Goal: Information Seeking & Learning: Find specific page/section

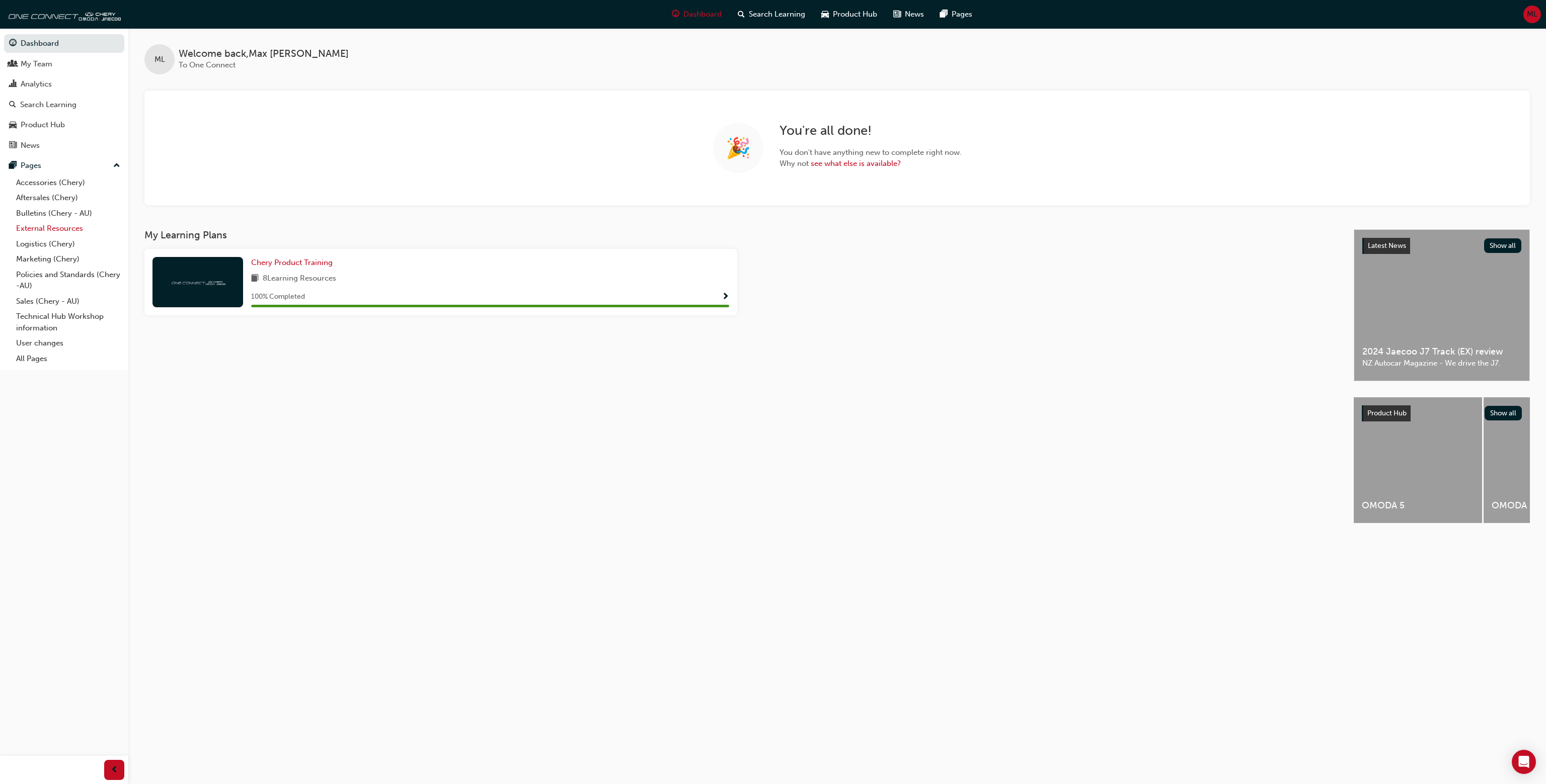
click at [48, 231] on link "External Resources" at bounding box center [68, 229] width 112 height 16
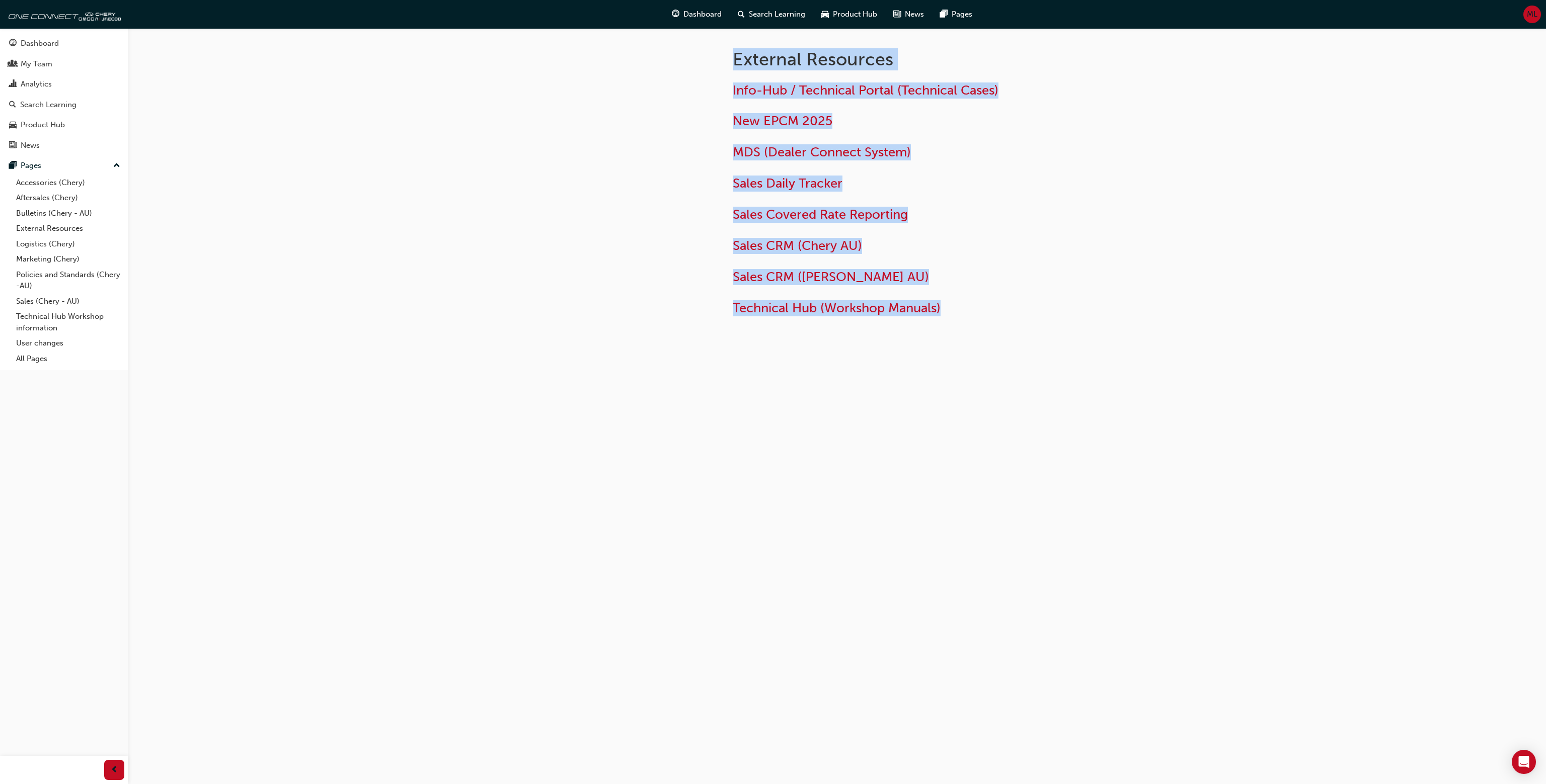
drag, startPoint x: 723, startPoint y: 56, endPoint x: 982, endPoint y: 391, distance: 423.4
click at [982, 391] on div "External Resources Info-Hub / Technical Portal (Technical Cases) New EPCM 2025 …" at bounding box center [837, 212] width 604 height 368
click at [985, 392] on div "External Resources Info-Hub / Technical Portal (Technical Cases) New EPCM 2025 …" at bounding box center [837, 212] width 604 height 368
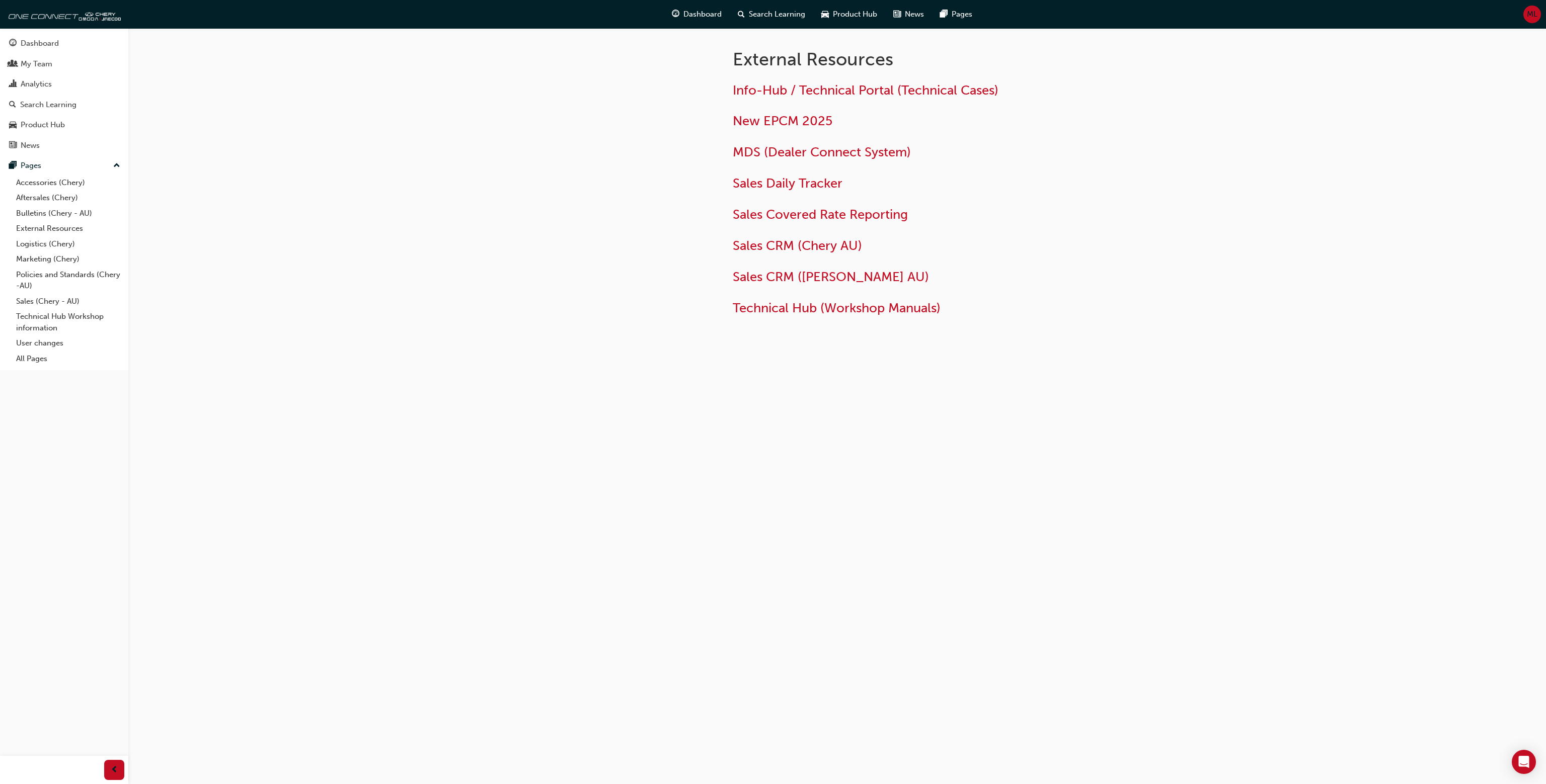
click at [700, 58] on div at bounding box center [626, 196] width 181 height 335
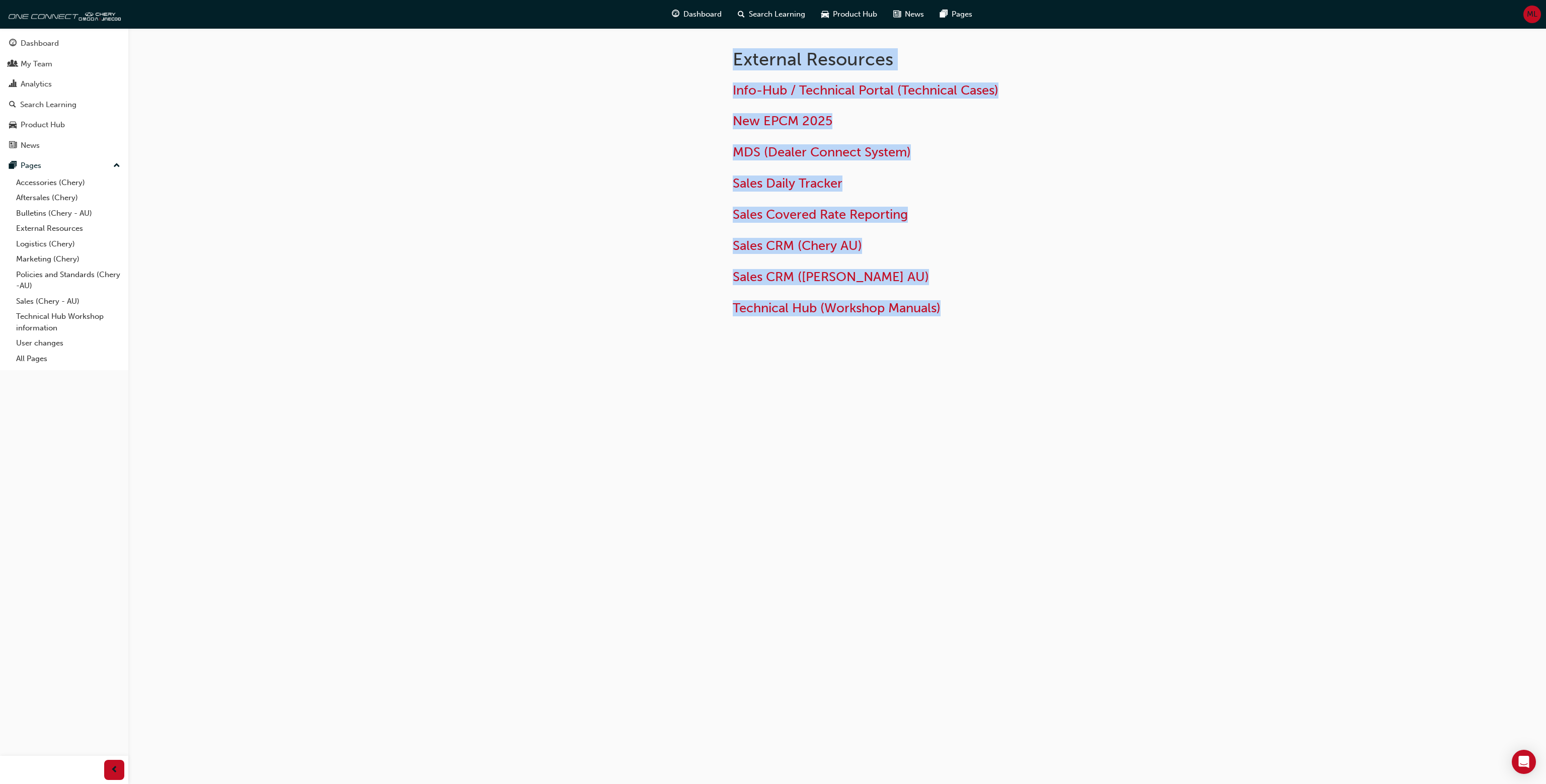
drag, startPoint x: 704, startPoint y: 52, endPoint x: 993, endPoint y: 360, distance: 422.4
click at [993, 360] on div "External Resources Info-Hub / Technical Portal (Technical Cases) New EPCM 2025 …" at bounding box center [837, 196] width 604 height 335
click at [996, 360] on div "External Resources Info-Hub / Technical Portal (Technical Cases) New EPCM 2025 …" at bounding box center [837, 196] width 604 height 335
click at [681, 38] on div at bounding box center [626, 196] width 181 height 335
drag, startPoint x: 693, startPoint y: 47, endPoint x: 981, endPoint y: 359, distance: 424.6
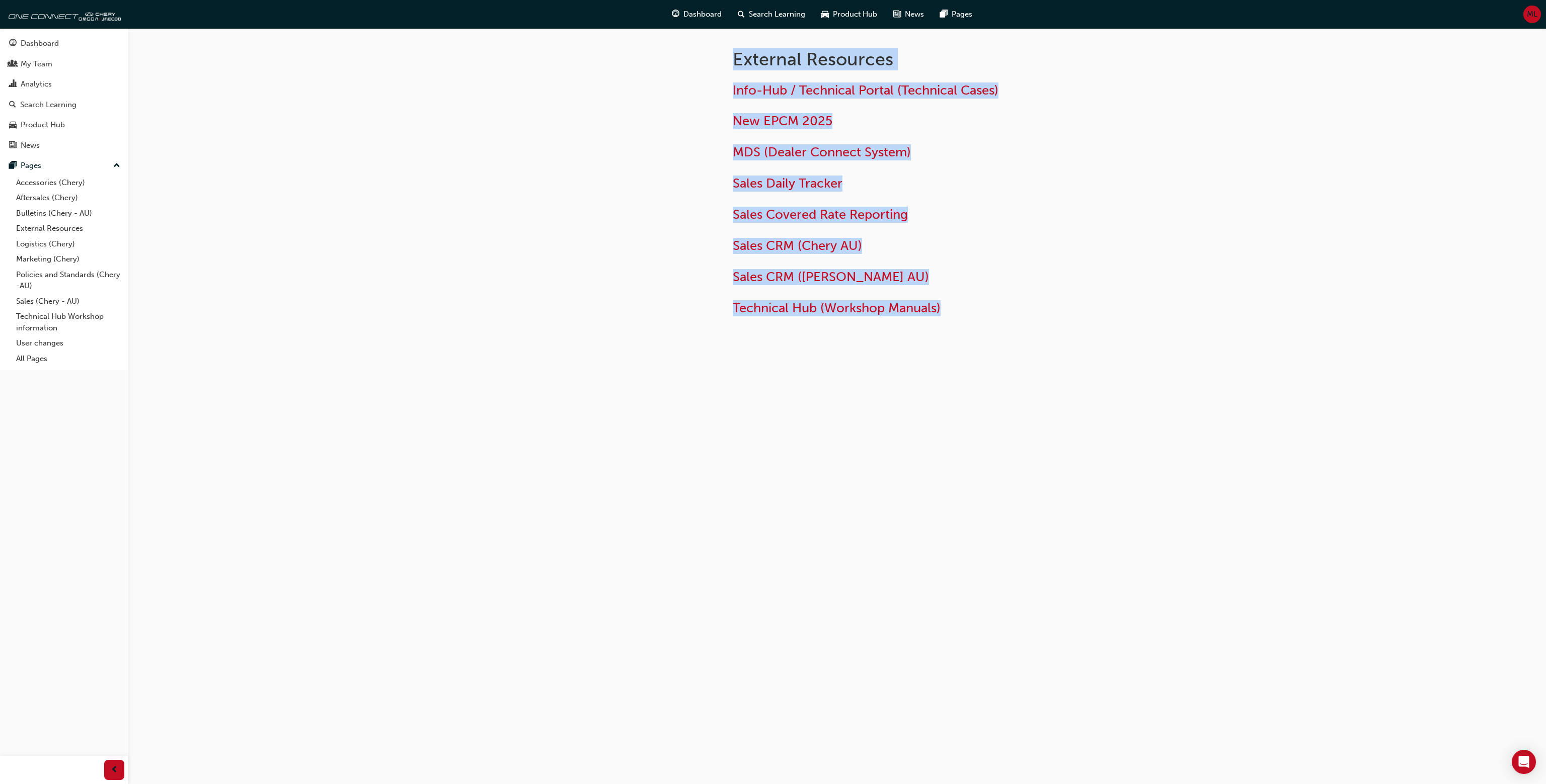
click at [982, 360] on div "External Resources Info-Hub / Technical Portal (Technical Cases) New EPCM 2025 …" at bounding box center [837, 196] width 604 height 335
click at [981, 359] on div "External Resources Info-Hub / Technical Portal (Technical Cases) New EPCM 2025 …" at bounding box center [837, 196] width 604 height 335
drag, startPoint x: 1007, startPoint y: 358, endPoint x: 709, endPoint y: 44, distance: 432.9
click at [709, 44] on div "External Resources Info-Hub / Technical Portal (Technical Cases) New EPCM 2025 …" at bounding box center [837, 196] width 604 height 335
click at [709, 44] on div at bounding box center [626, 196] width 181 height 335
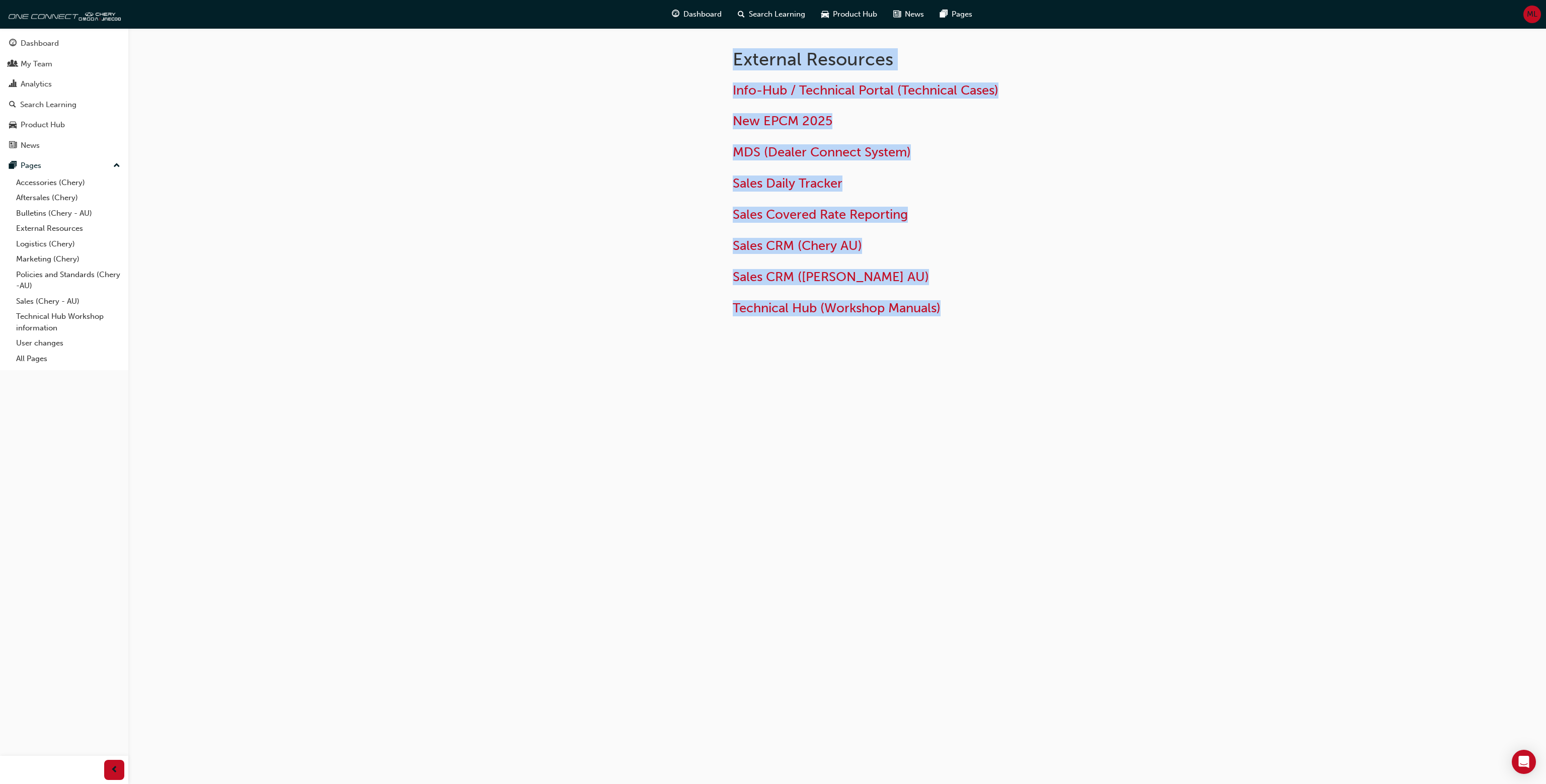
drag, startPoint x: 700, startPoint y: 62, endPoint x: 1018, endPoint y: 362, distance: 437.2
click at [1018, 362] on div "External Resources Info-Hub / Technical Portal (Technical Cases) New EPCM 2025 …" at bounding box center [837, 196] width 604 height 335
click at [1018, 362] on div "External Resources Info-Hub / Technical Portal (Technical Cases) New EPCM 2025 …" at bounding box center [837, 196] width 604 height 335
drag, startPoint x: 1069, startPoint y: 357, endPoint x: 694, endPoint y: 63, distance: 476.5
click at [694, 63] on div "External Resources Info-Hub / Technical Portal (Technical Cases) New EPCM 2025 …" at bounding box center [837, 196] width 604 height 335
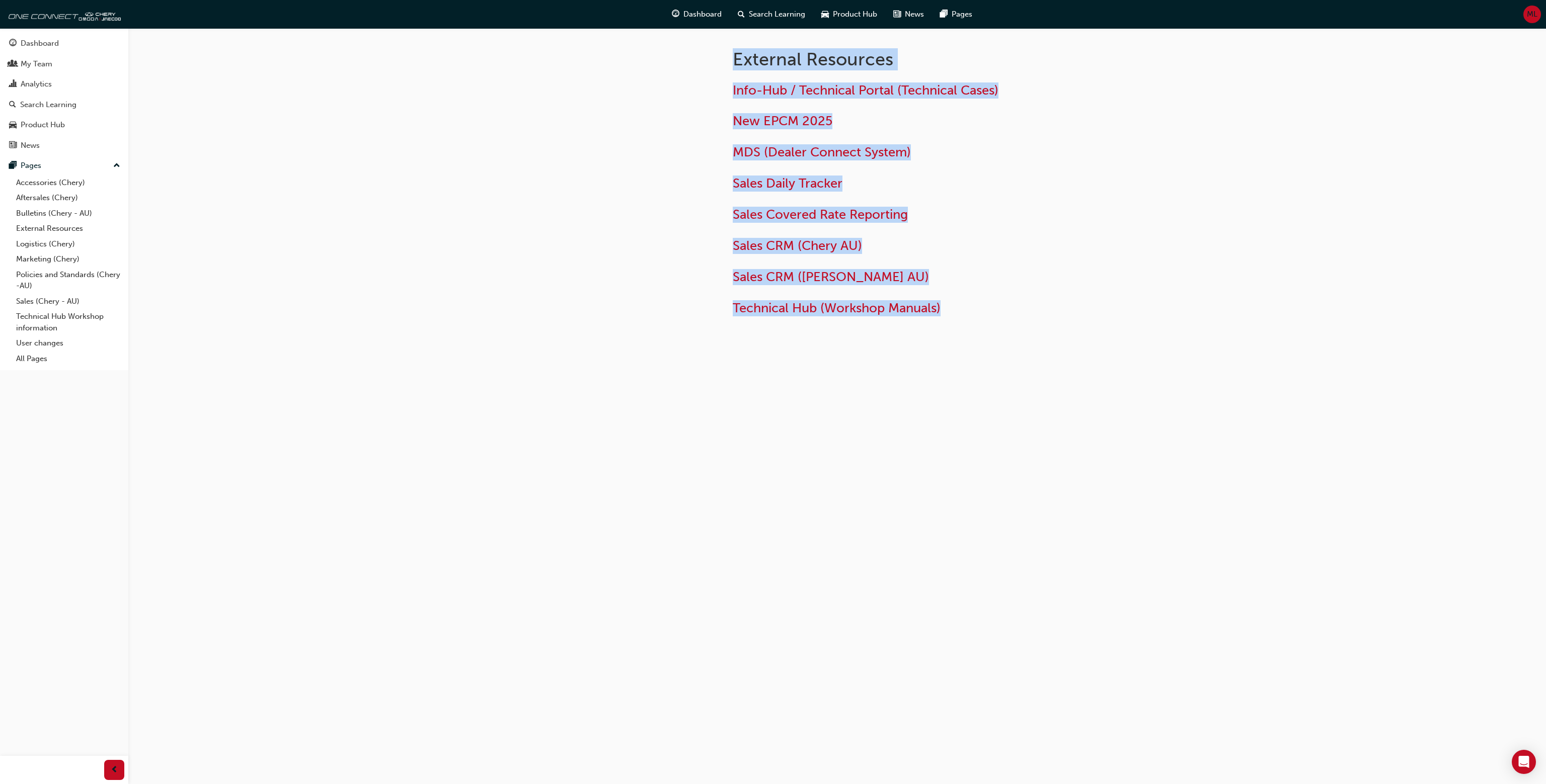
click at [694, 63] on div at bounding box center [626, 196] width 181 height 335
drag, startPoint x: 700, startPoint y: 59, endPoint x: 1110, endPoint y: 379, distance: 520.1
click at [1110, 379] on div "External Resources Info-Hub / Technical Portal (Technical Cases) New EPCM 2025 …" at bounding box center [837, 212] width 604 height 368
click at [1111, 379] on div "External Resources Info-Hub / Technical Portal (Technical Cases) New EPCM 2025 …" at bounding box center [837, 212] width 604 height 368
click at [735, 74] on div "Info-Hub / Technical Portal (Technical Cases) New EPCM 2025 MDS (Dealer Connect…" at bounding box center [928, 195] width 391 height 242
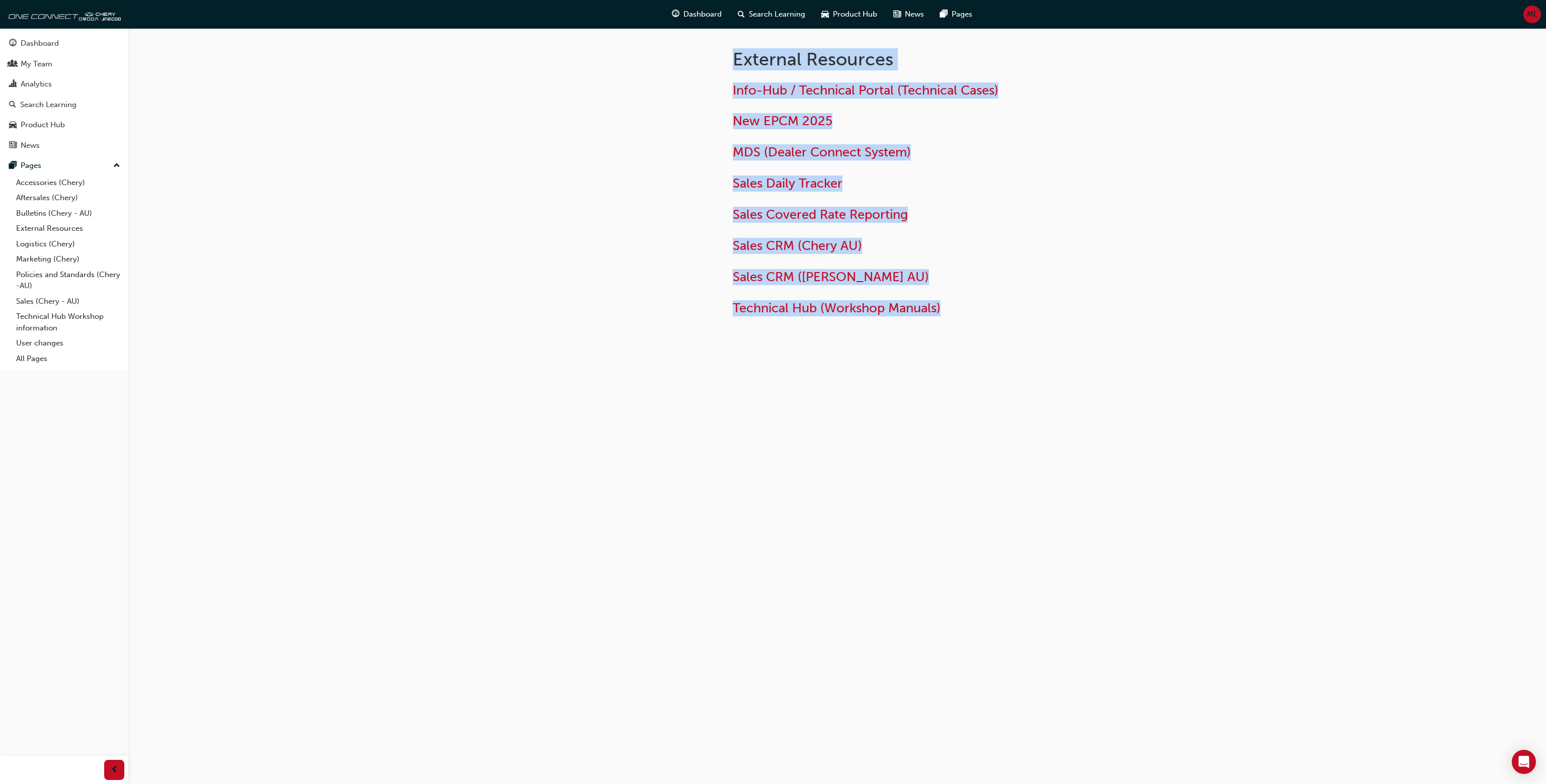
drag, startPoint x: 721, startPoint y: 68, endPoint x: 991, endPoint y: 345, distance: 386.8
click at [991, 345] on div "External Resources Info-Hub / Technical Portal (Technical Cases) New EPCM 2025 …" at bounding box center [837, 196] width 604 height 335
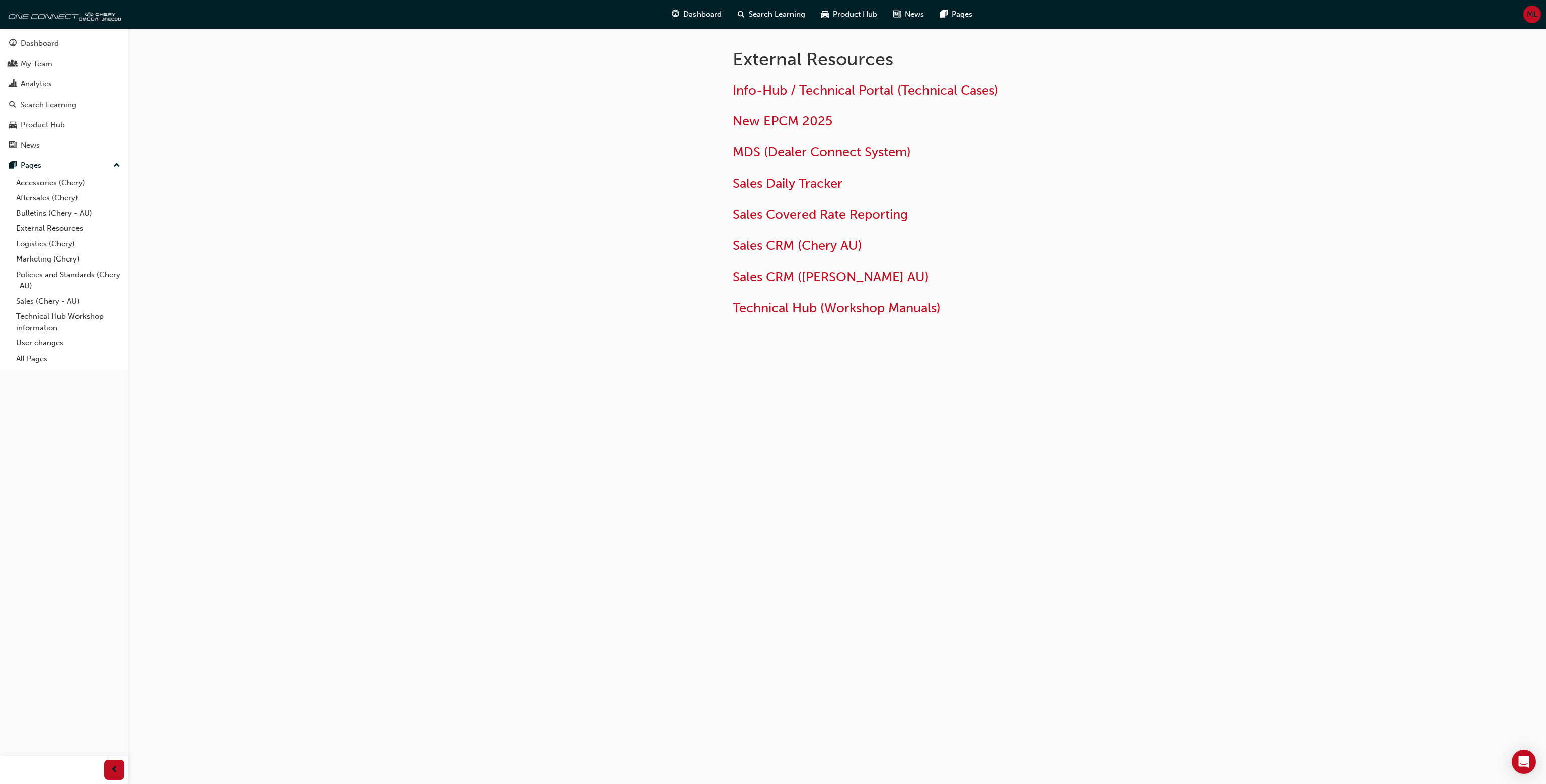
drag, startPoint x: 712, startPoint y: 66, endPoint x: 706, endPoint y: 64, distance: 6.3
click at [708, 66] on div at bounding box center [626, 196] width 181 height 335
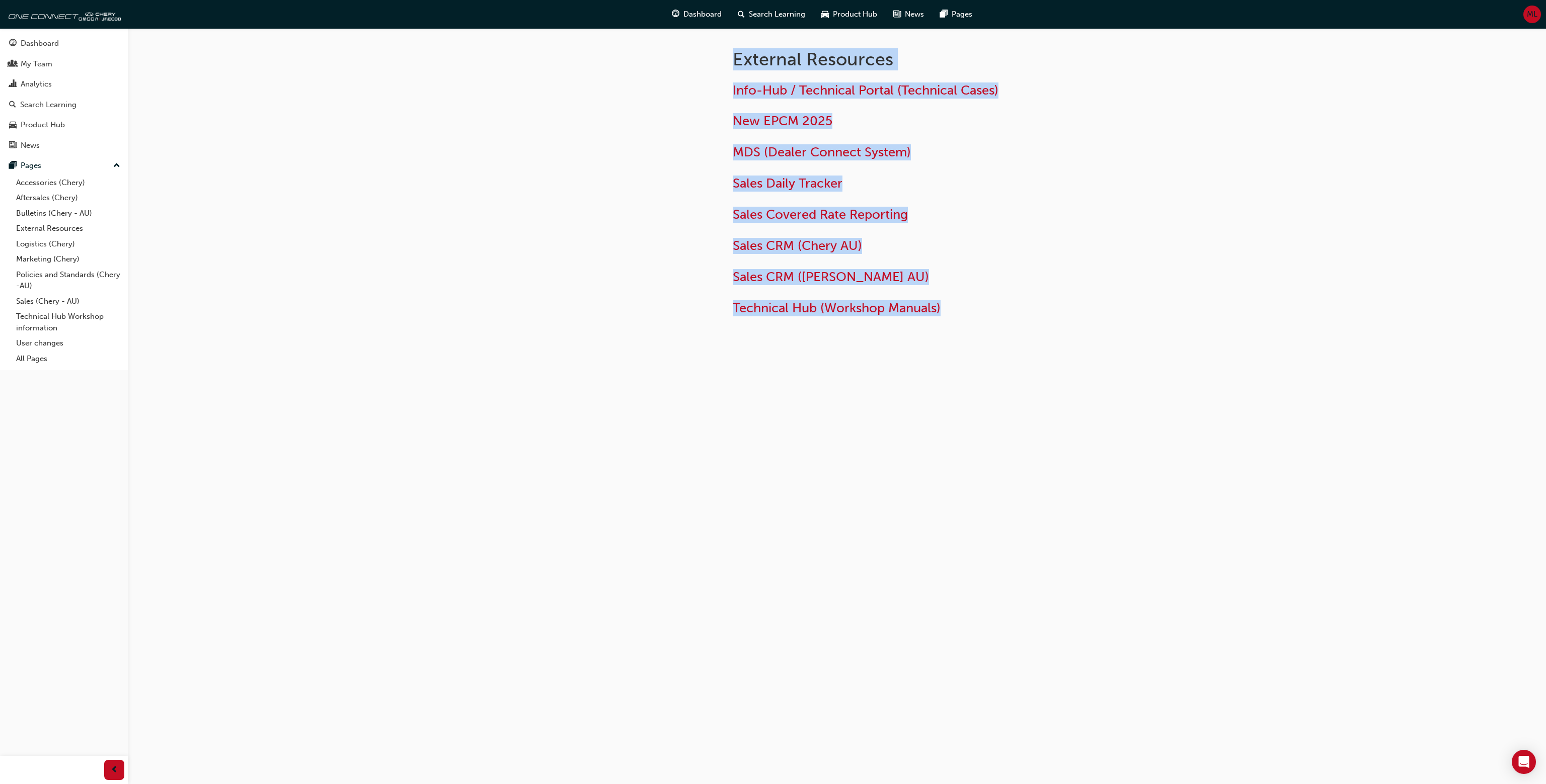
drag, startPoint x: 705, startPoint y: 64, endPoint x: 1067, endPoint y: 378, distance: 479.2
click at [1063, 380] on div "External Resources Info-Hub / Technical Portal (Technical Cases) New EPCM 2025 …" at bounding box center [837, 212] width 604 height 368
click at [1071, 375] on div "External Resources Info-Hub / Technical Portal (Technical Cases) New EPCM 2025 …" at bounding box center [837, 212] width 604 height 368
drag, startPoint x: 1071, startPoint y: 375, endPoint x: 676, endPoint y: 56, distance: 507.7
click at [676, 56] on div "External Resources Info-Hub / Technical Portal (Technical Cases) New EPCM 2025 …" at bounding box center [837, 212] width 604 height 368
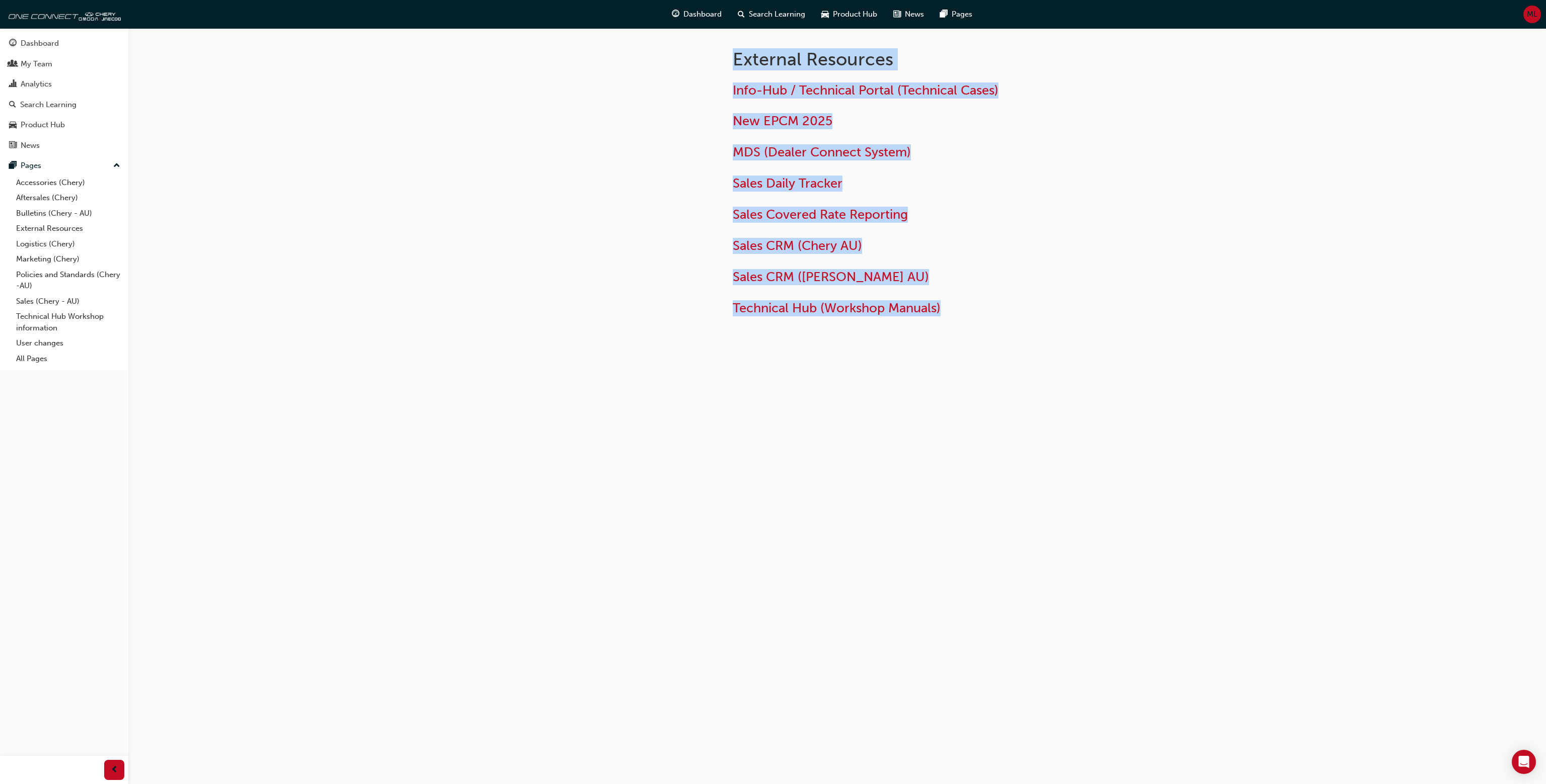
click at [676, 56] on div at bounding box center [626, 196] width 181 height 335
drag, startPoint x: 704, startPoint y: 50, endPoint x: 993, endPoint y: 338, distance: 408.0
click at [993, 338] on div "External Resources Info-Hub / Technical Portal (Technical Cases) New EPCM 2025 …" at bounding box center [837, 196] width 604 height 335
drag, startPoint x: 700, startPoint y: 58, endPoint x: 1158, endPoint y: 398, distance: 570.4
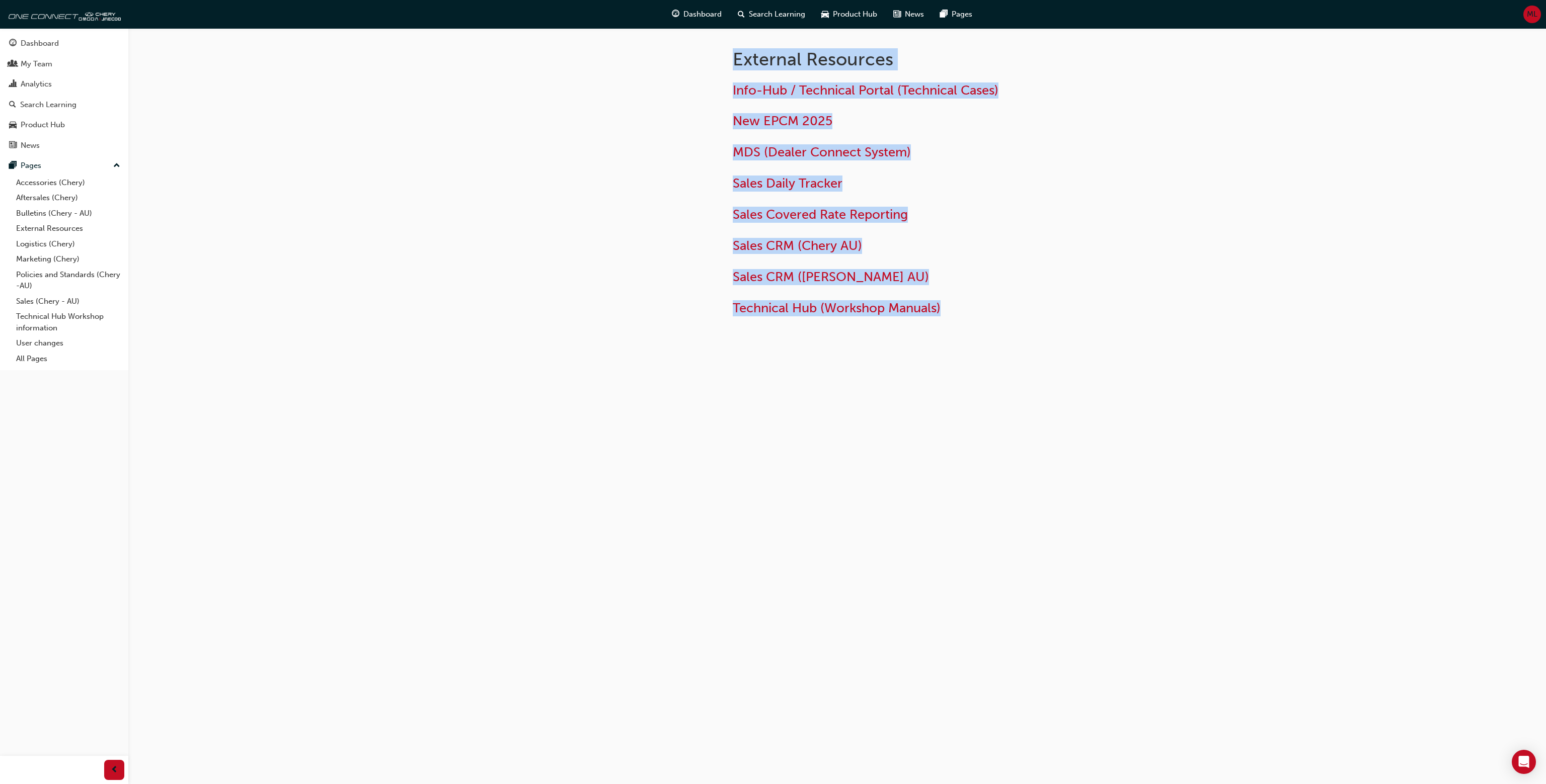
click at [1158, 398] on div "External Resources Info-Hub / Technical Portal (Technical Cases) New EPCM 2025 …" at bounding box center [773, 392] width 1546 height 784
click at [660, 42] on div at bounding box center [626, 196] width 181 height 335
click at [694, 67] on div at bounding box center [626, 196] width 181 height 335
drag, startPoint x: 696, startPoint y: 67, endPoint x: 1114, endPoint y: 350, distance: 504.8
click at [1115, 350] on div "External Resources Info-Hub / Technical Portal (Technical Cases) New EPCM 2025 …" at bounding box center [837, 196] width 604 height 335
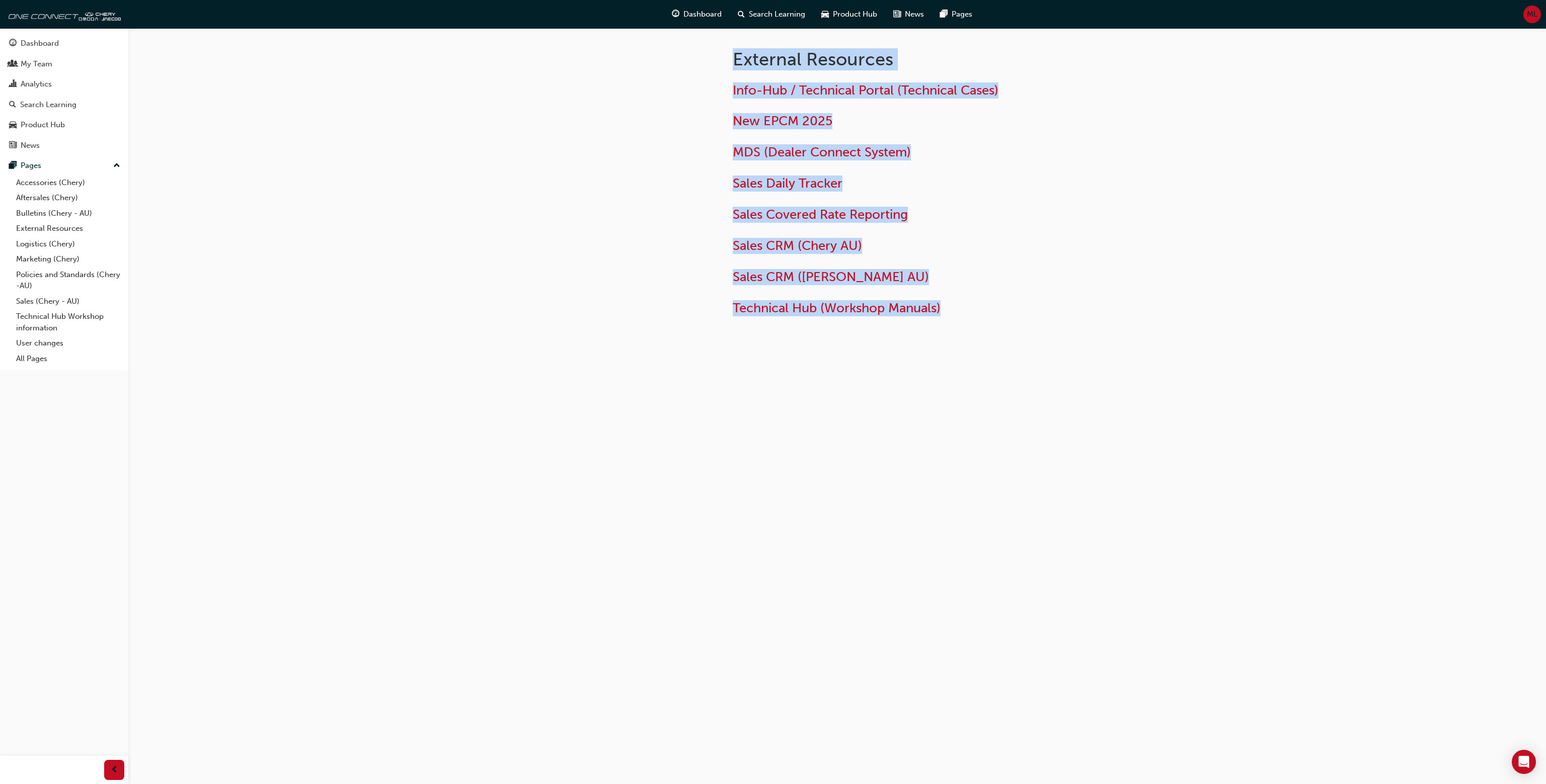
click at [1114, 350] on div "External Resources Info-Hub / Technical Portal (Technical Cases) New EPCM 2025 …" at bounding box center [837, 196] width 604 height 335
drag, startPoint x: 1084, startPoint y: 347, endPoint x: 723, endPoint y: 79, distance: 449.6
click at [697, 73] on div "External Resources Info-Hub / Technical Portal (Technical Cases) New EPCM 2025 …" at bounding box center [837, 196] width 604 height 335
click at [723, 79] on div "External Resources Info-Hub / Technical Portal (Technical Cases) New EPCM 2025 …" at bounding box center [928, 180] width 423 height 304
drag, startPoint x: 723, startPoint y: 58, endPoint x: 1011, endPoint y: 349, distance: 409.4
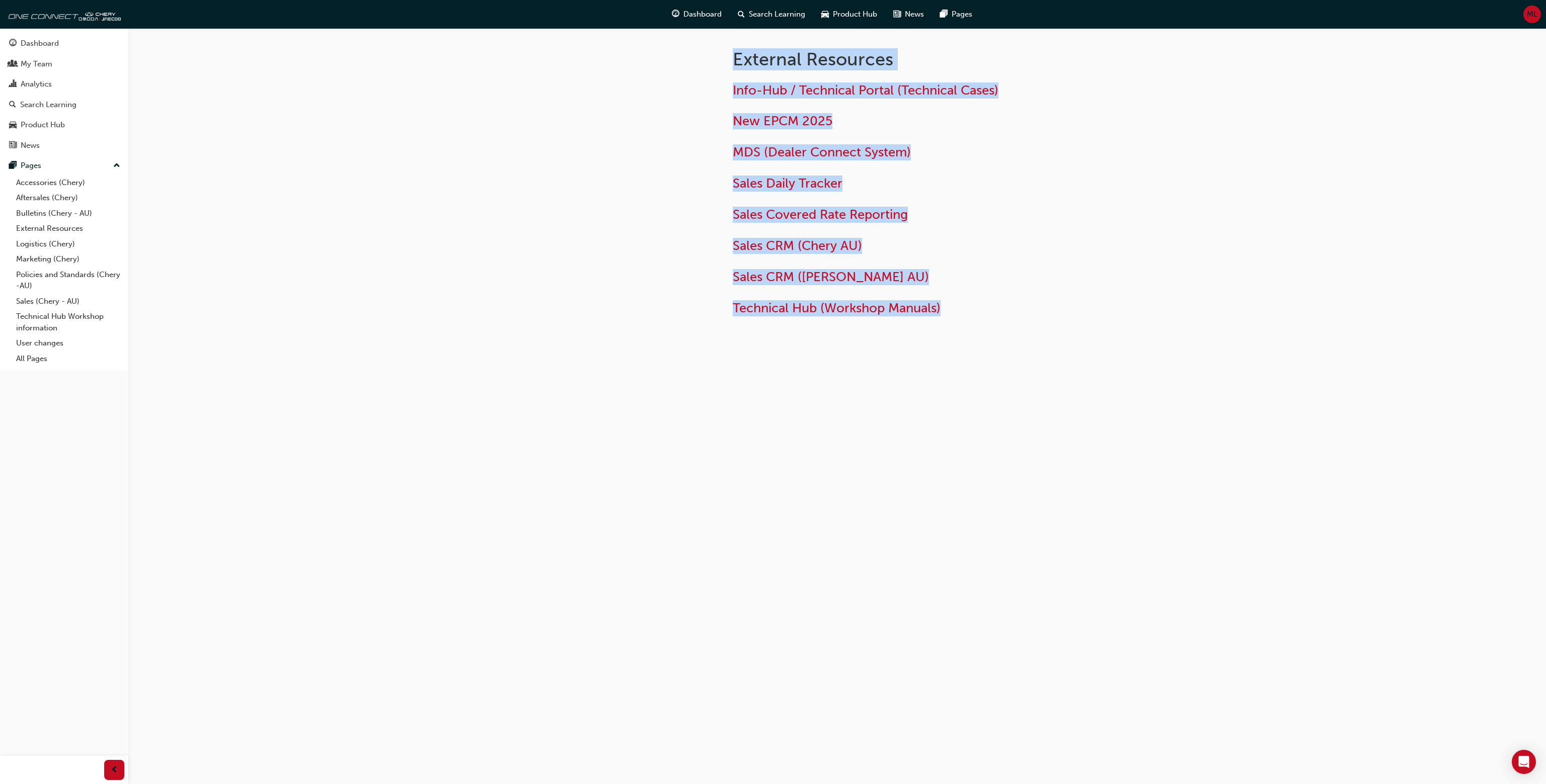
click at [1011, 349] on div "External Resources Info-Hub / Technical Portal (Technical Cases) New EPCM 2025 …" at bounding box center [837, 196] width 604 height 335
click at [1050, 340] on div "External Resources Info-Hub / Technical Portal (Technical Cases) New EPCM 2025 …" at bounding box center [837, 196] width 604 height 335
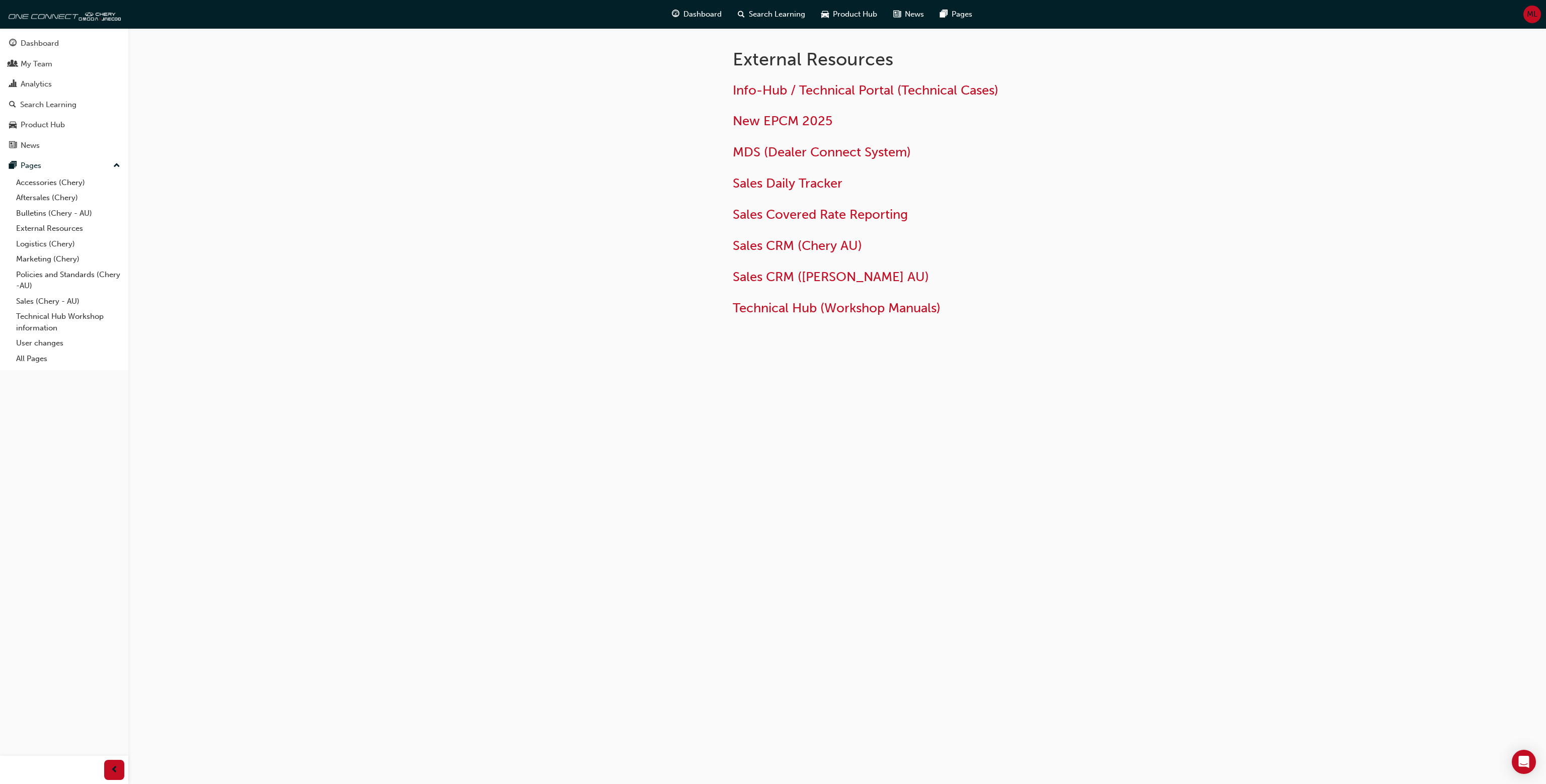
click at [694, 69] on div at bounding box center [626, 196] width 181 height 335
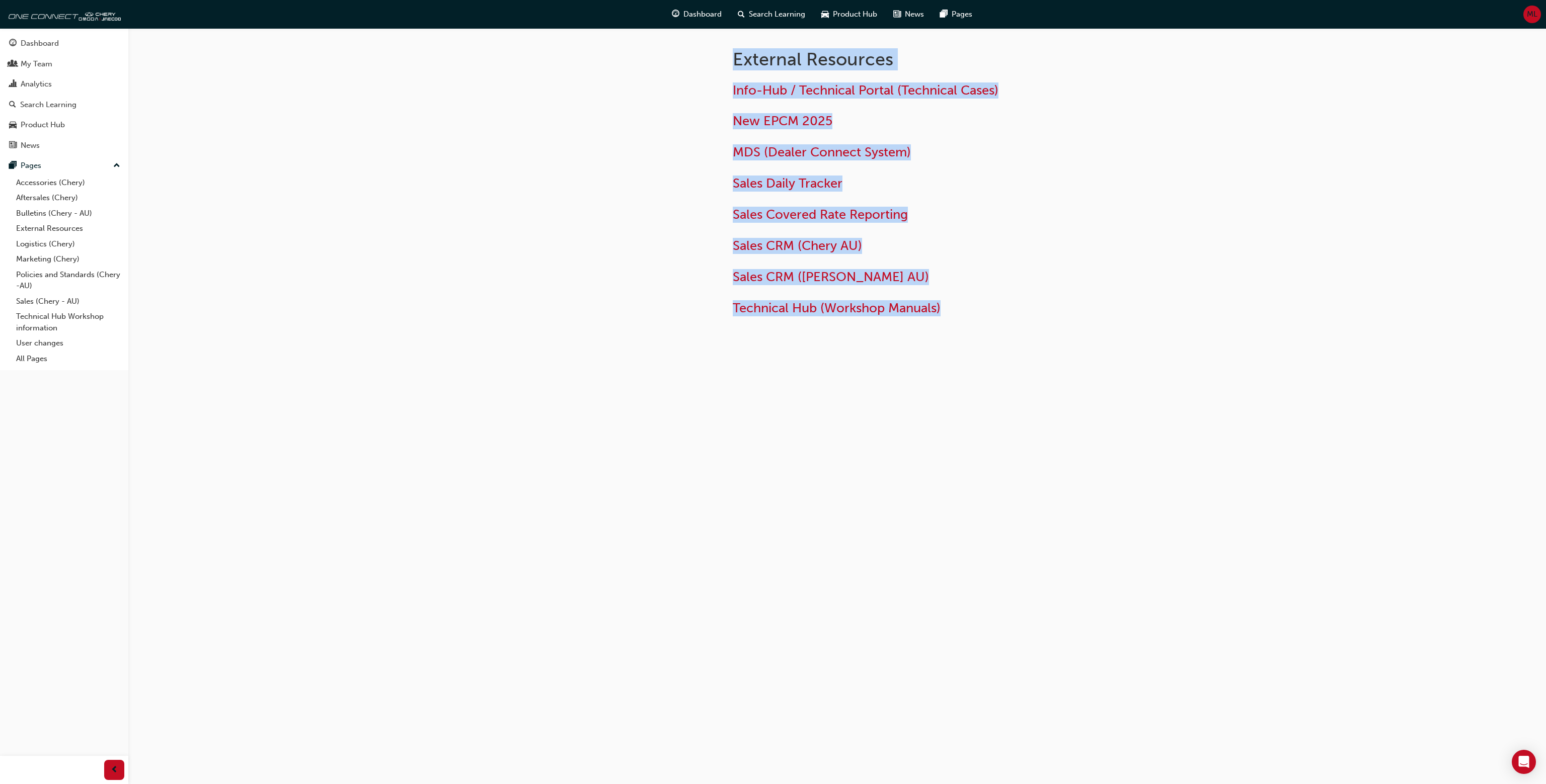
drag, startPoint x: 689, startPoint y: 52, endPoint x: 1178, endPoint y: 344, distance: 569.5
click at [1018, 332] on div "External Resources Info-Hub / Technical Portal (Technical Cases) New EPCM 2025 …" at bounding box center [837, 196] width 604 height 335
click at [1178, 344] on div "External Resources Info-Hub / Technical Portal (Technical Cases) New EPCM 2025 …" at bounding box center [773, 392] width 1546 height 784
drag, startPoint x: 1175, startPoint y: 346, endPoint x: 712, endPoint y: 51, distance: 549.0
click at [712, 51] on div "External Resources Info-Hub / Technical Portal (Technical Cases) New EPCM 2025 …" at bounding box center [773, 392] width 1546 height 784
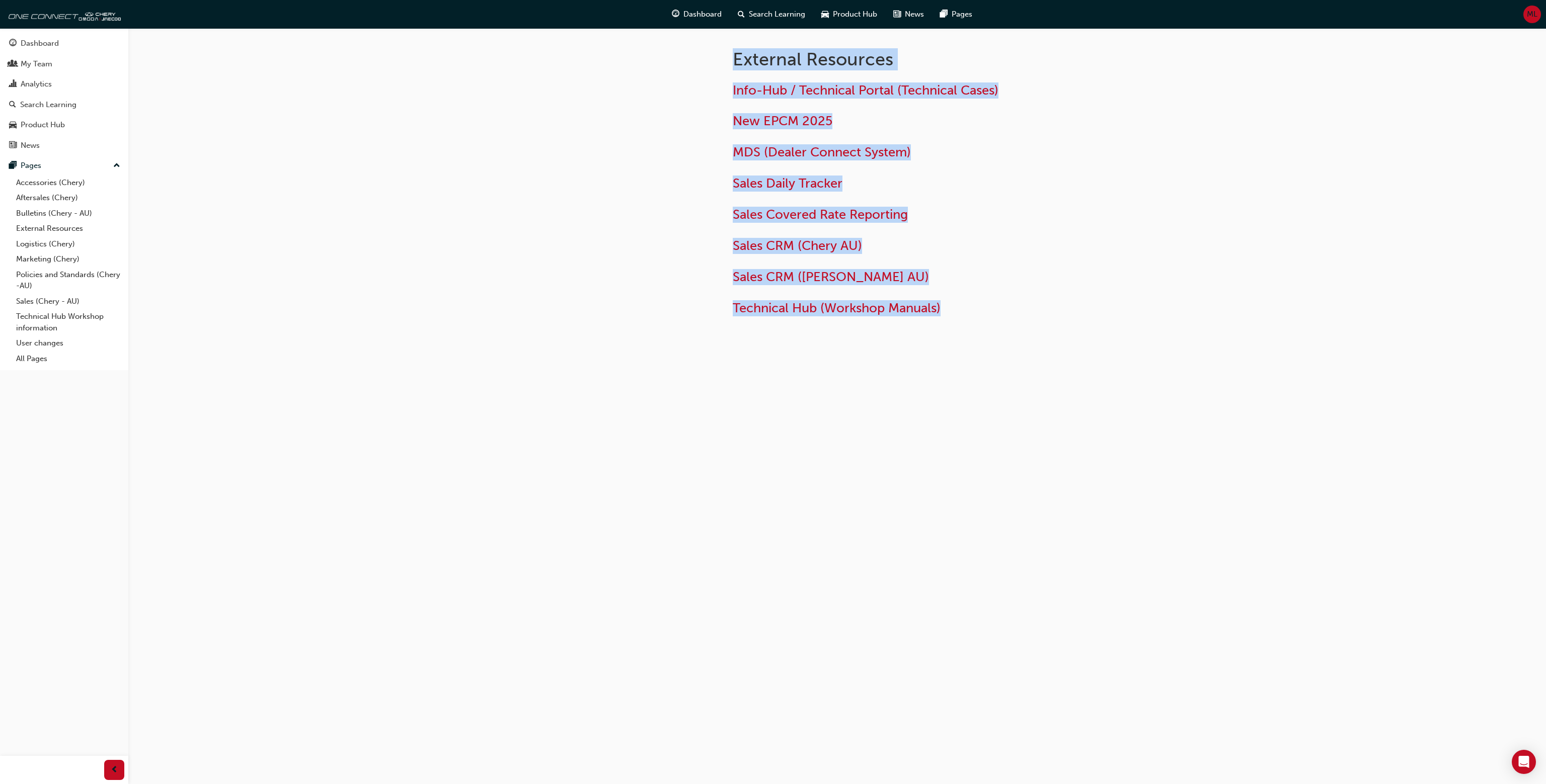
click at [712, 52] on div at bounding box center [626, 196] width 181 height 335
drag, startPoint x: 712, startPoint y: 52, endPoint x: 1035, endPoint y: 335, distance: 429.4
click at [1035, 335] on div "External Resources Info-Hub / Technical Portal (Technical Cases) New EPCM 2025 …" at bounding box center [837, 196] width 604 height 335
drag, startPoint x: 1132, startPoint y: 377, endPoint x: 712, endPoint y: 61, distance: 525.6
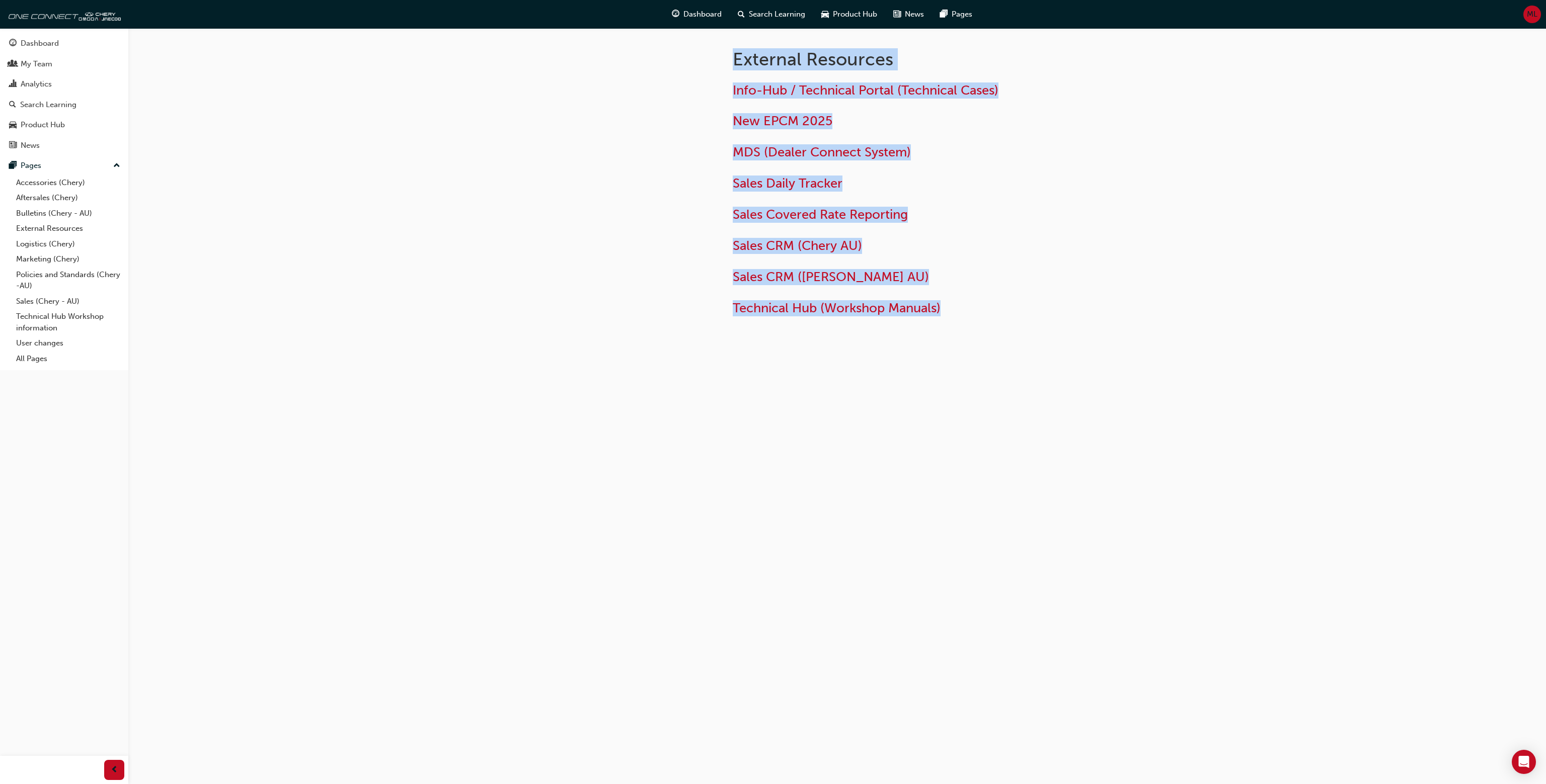
click at [706, 63] on div "External Resources Info-Hub / Technical Portal (Technical Cases) New EPCM 2025 …" at bounding box center [837, 212] width 604 height 368
click at [715, 58] on div at bounding box center [626, 196] width 181 height 335
drag, startPoint x: 715, startPoint y: 58, endPoint x: 1044, endPoint y: 341, distance: 434.0
click at [1045, 341] on div "External Resources Info-Hub / Technical Portal (Technical Cases) New EPCM 2025 …" at bounding box center [837, 196] width 604 height 335
click at [1044, 341] on div "External Resources Info-Hub / Technical Portal (Technical Cases) New EPCM 2025 …" at bounding box center [837, 196] width 604 height 335
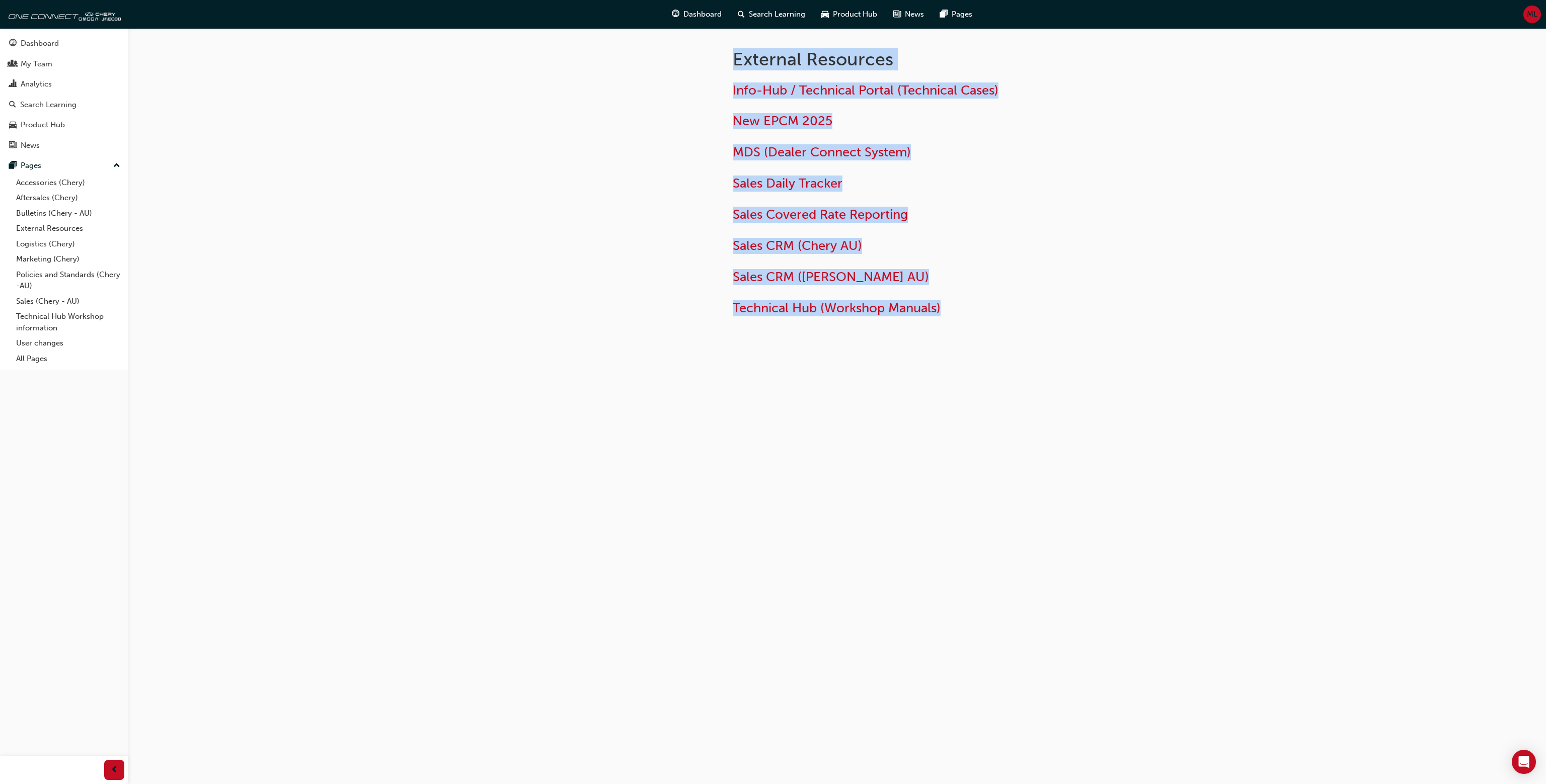
drag, startPoint x: 1044, startPoint y: 344, endPoint x: 684, endPoint y: 64, distance: 456.1
click at [684, 64] on div "External Resources Info-Hub / Technical Portal (Technical Cases) New EPCM 2025 …" at bounding box center [837, 196] width 604 height 335
click at [684, 64] on div at bounding box center [626, 196] width 181 height 335
drag, startPoint x: 692, startPoint y: 52, endPoint x: 1024, endPoint y: 320, distance: 426.7
click at [1014, 319] on div "External Resources Info-Hub / Technical Portal (Technical Cases) New EPCM 2025 …" at bounding box center [837, 196] width 604 height 335
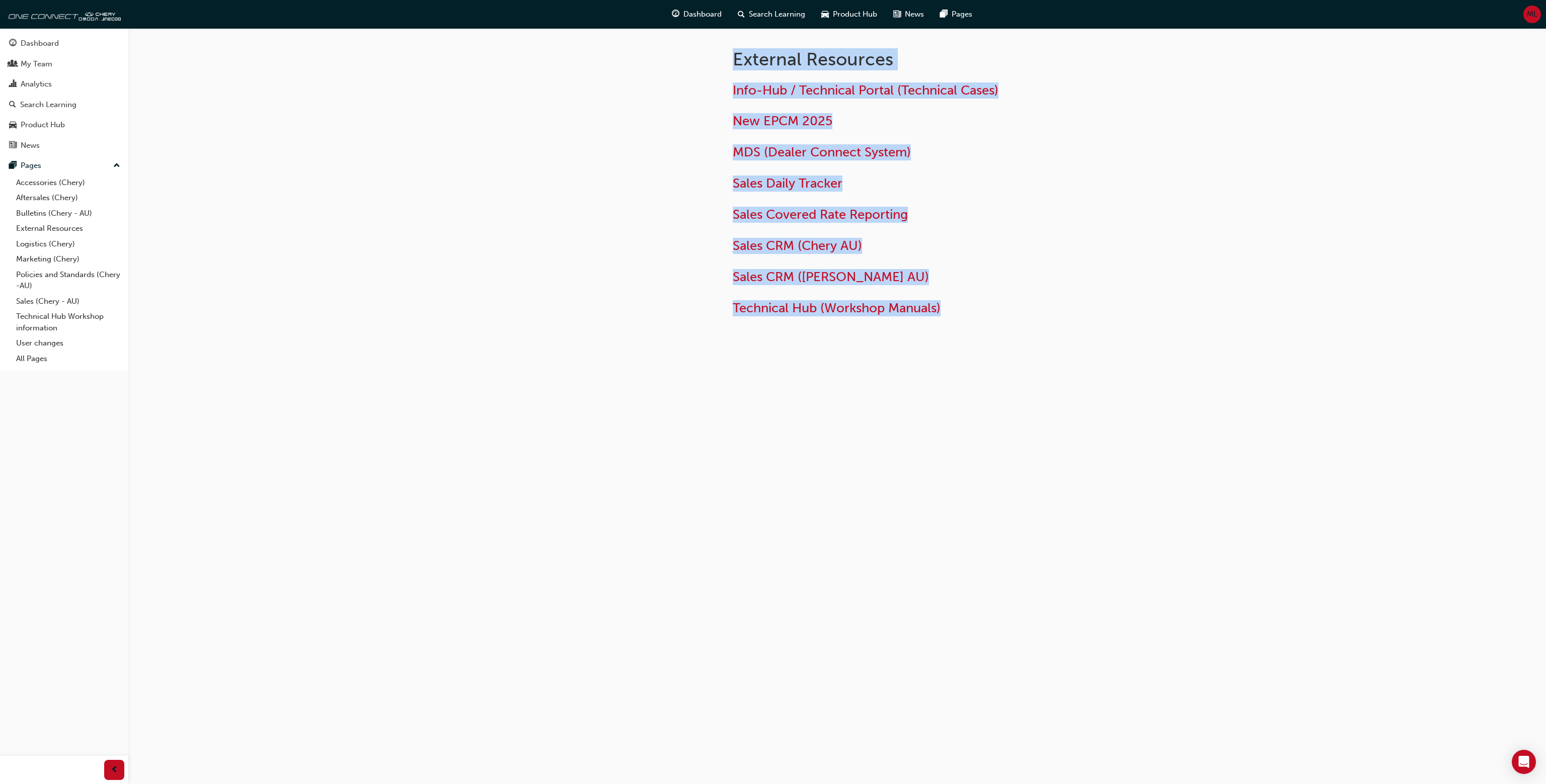
click at [1024, 320] on div "External Resources Info-Hub / Technical Portal (Technical Cases) New EPCM 2025 …" at bounding box center [928, 180] width 423 height 304
drag, startPoint x: 1024, startPoint y: 320, endPoint x: 698, endPoint y: 60, distance: 417.0
click at [698, 60] on div "External Resources Info-Hub / Technical Portal (Technical Cases) New EPCM 2025 …" at bounding box center [837, 196] width 604 height 335
click at [698, 60] on div at bounding box center [626, 196] width 181 height 335
drag, startPoint x: 698, startPoint y: 59, endPoint x: 1021, endPoint y: 340, distance: 428.1
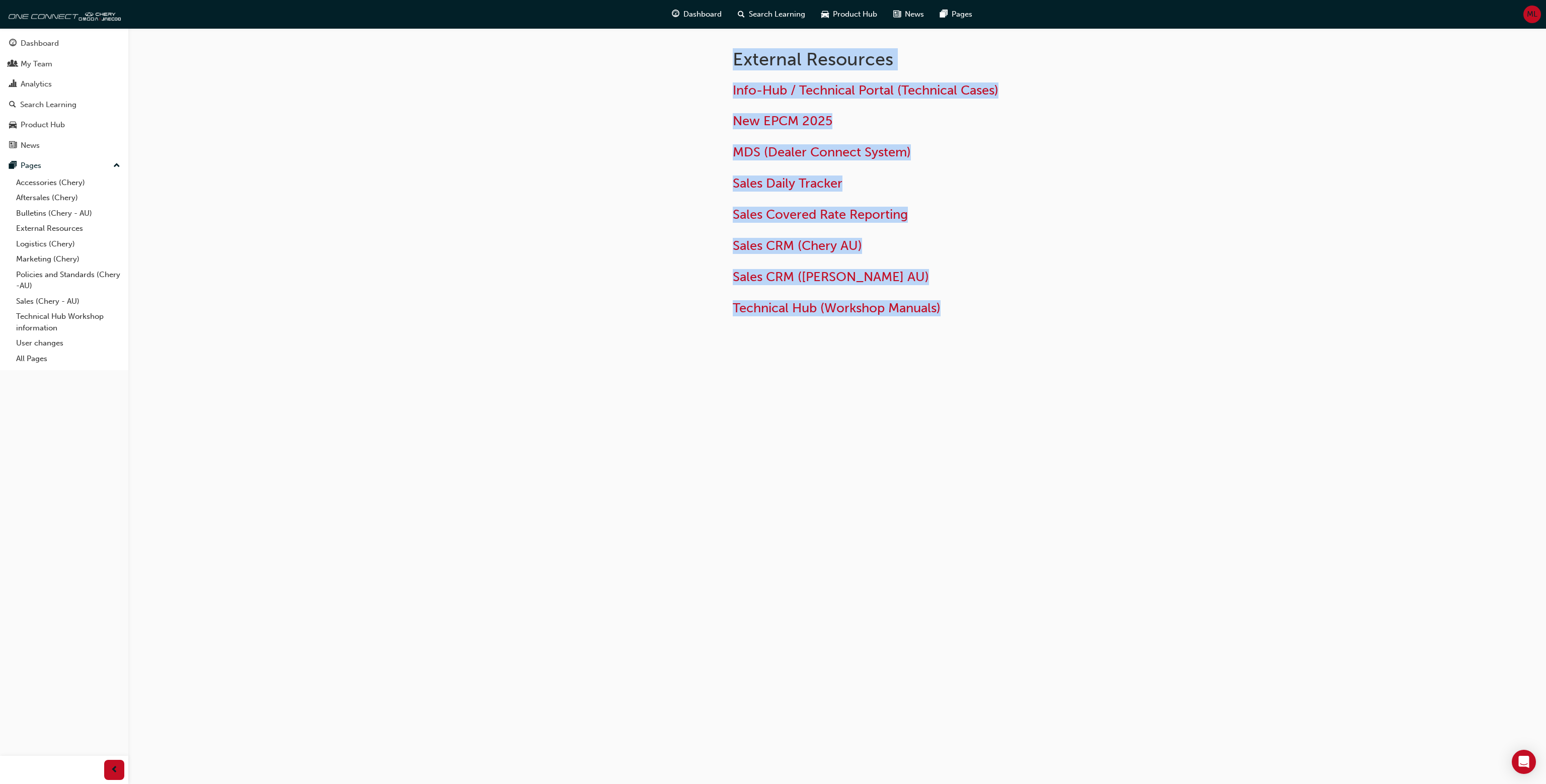
click at [1018, 340] on div "External Resources Info-Hub / Technical Portal (Technical Cases) New EPCM 2025 …" at bounding box center [837, 196] width 604 height 335
click at [1506, 170] on div "External Resources Info-Hub / Technical Portal (Technical Cases) New EPCM 2025 …" at bounding box center [773, 392] width 1546 height 784
click at [1146, 229] on div "External Resources Info-Hub / Technical Portal (Technical Cases) New EPCM 2025 …" at bounding box center [773, 392] width 1546 height 784
click at [829, 187] on span "Sales Daily Tracker" at bounding box center [787, 184] width 110 height 16
